Goal: Task Accomplishment & Management: Use online tool/utility

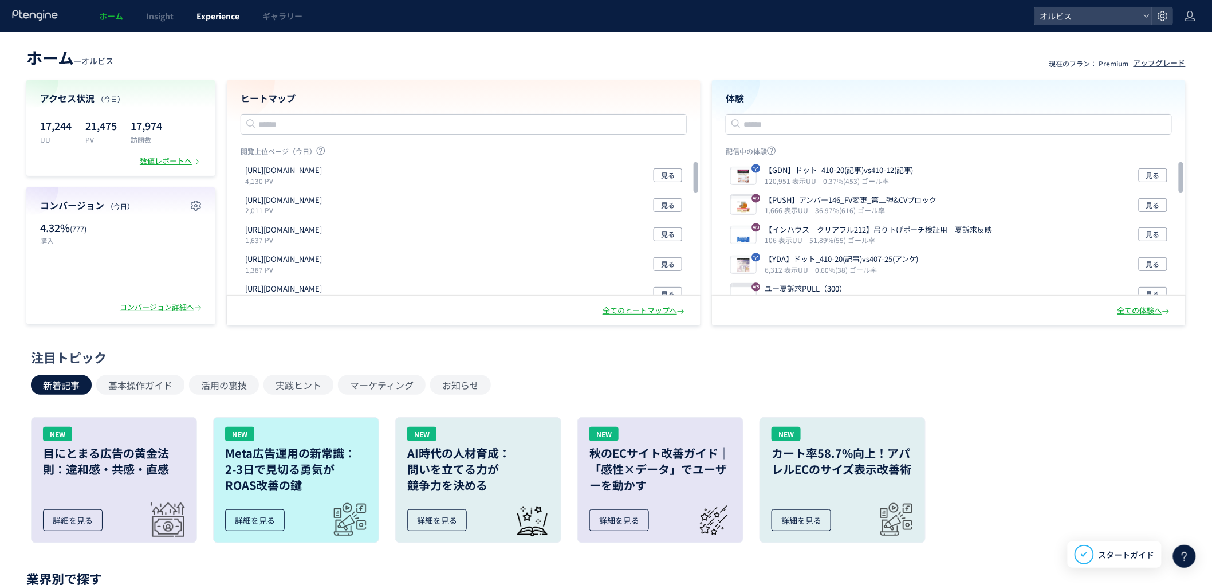
click at [234, 21] on span "Experience" at bounding box center [217, 15] width 43 height 11
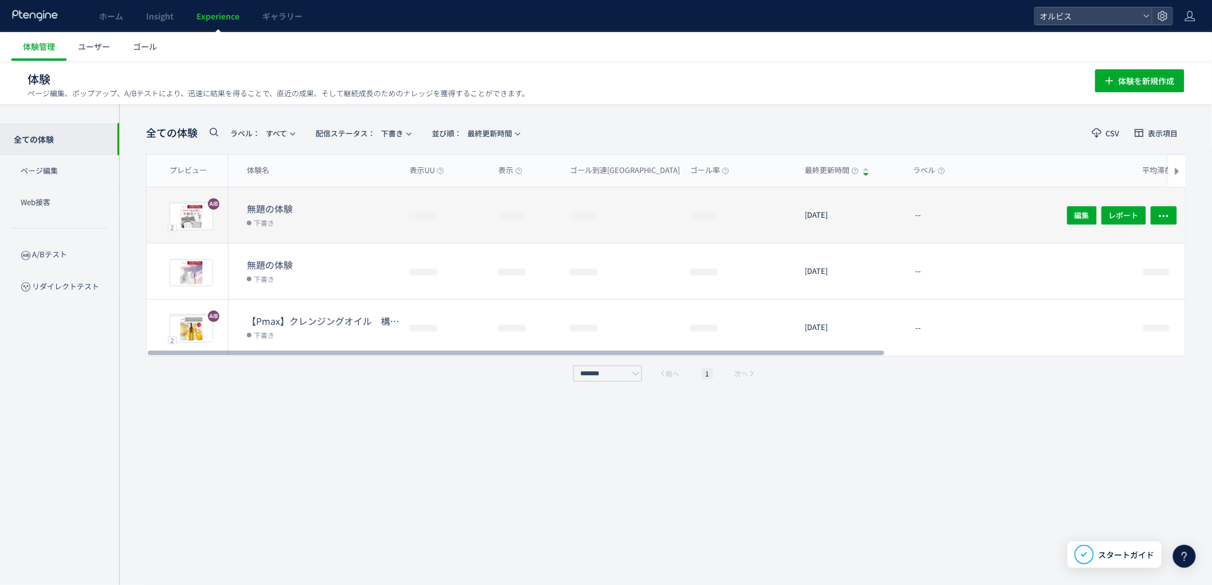
click at [250, 216] on span "下書き" at bounding box center [263, 221] width 32 height 11
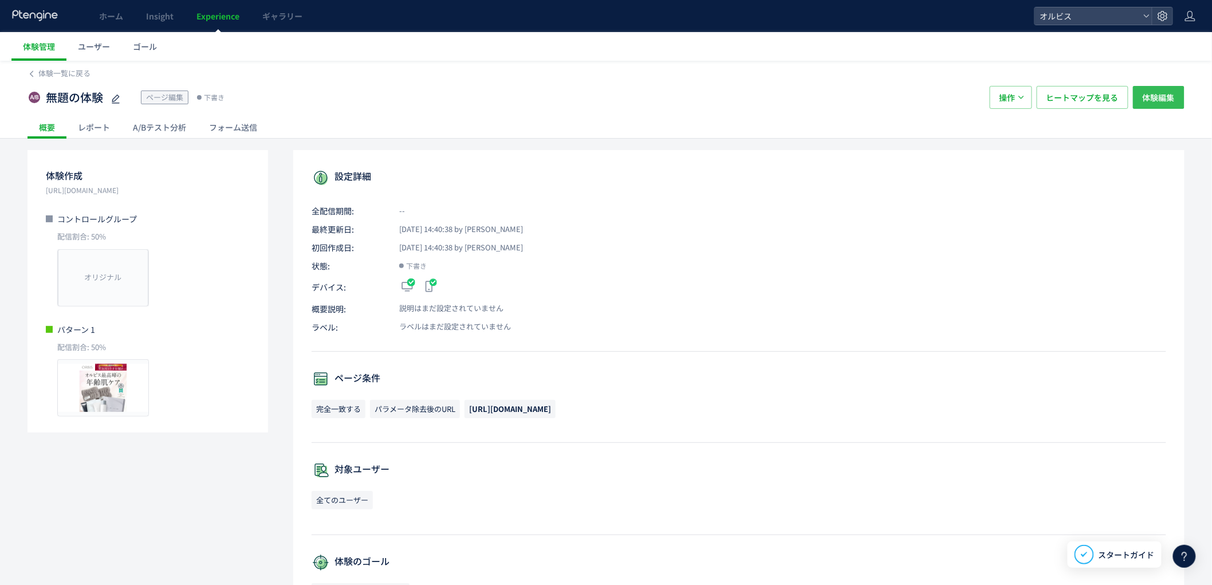
click at [1172, 95] on span "体験編集" at bounding box center [1158, 97] width 32 height 23
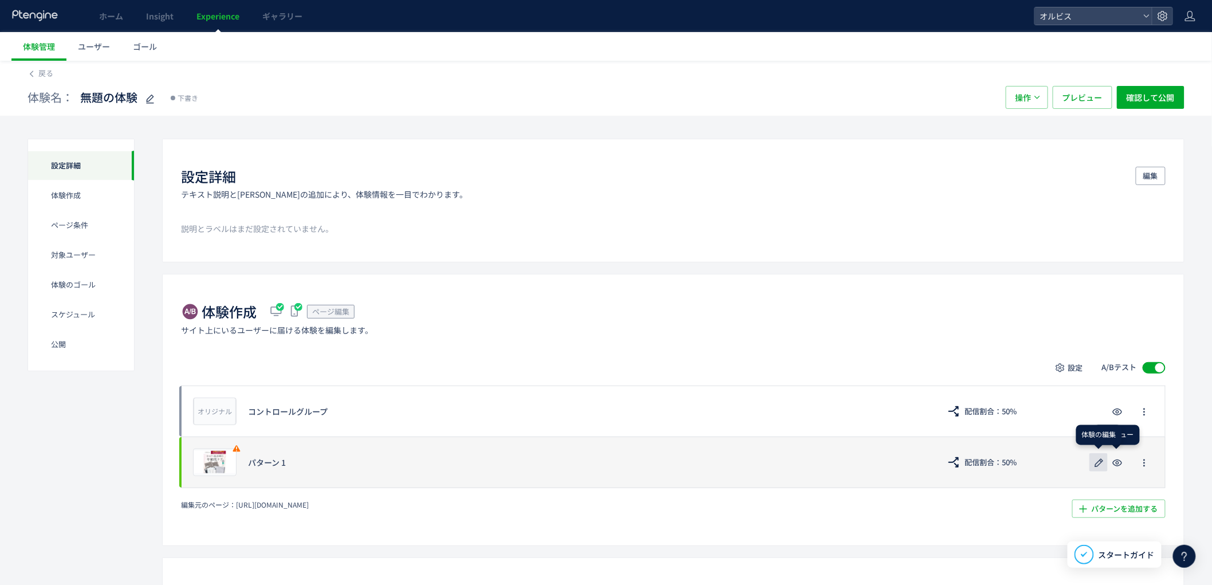
click at [1095, 467] on use "button" at bounding box center [1099, 462] width 9 height 9
